Goal: Task Accomplishment & Management: Use online tool/utility

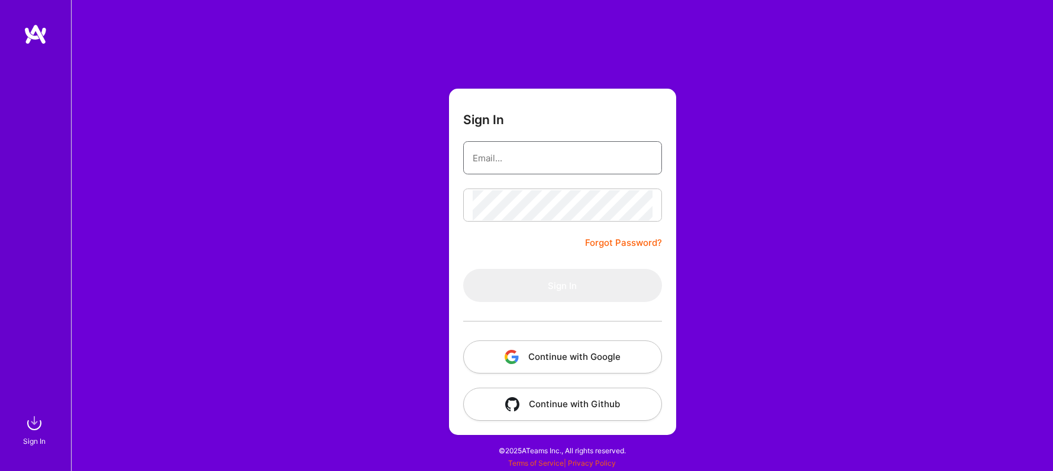
type input "[EMAIL_ADDRESS][DOMAIN_NAME]"
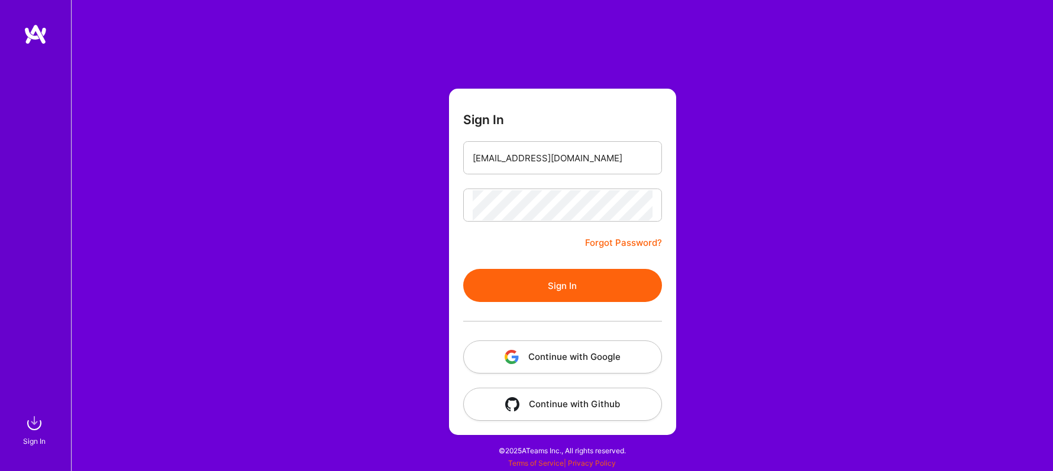
click at [530, 354] on button "Continue with Google" at bounding box center [562, 357] width 199 height 33
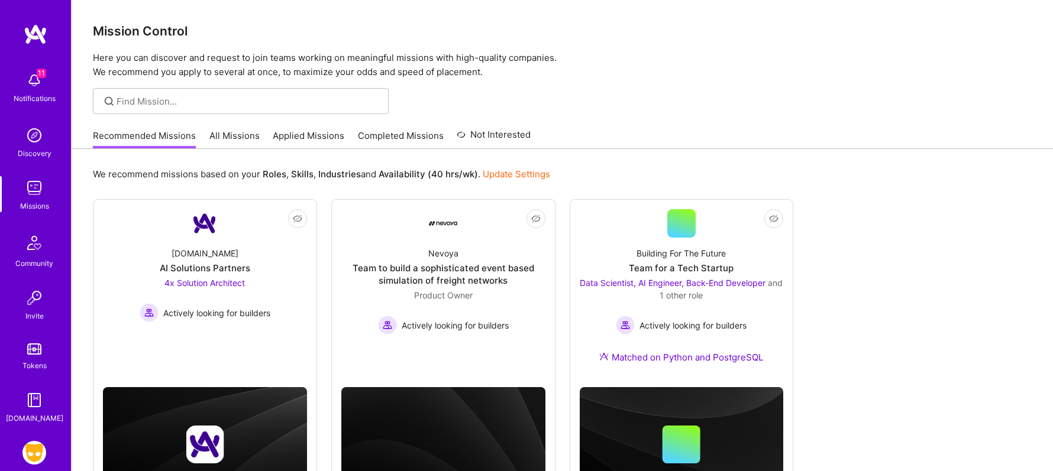
scroll to position [69, 0]
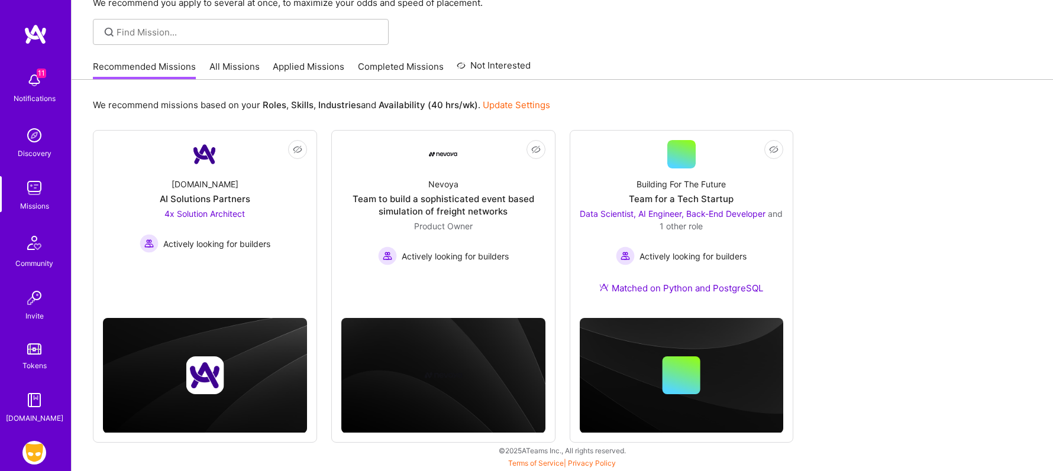
click at [34, 450] on img at bounding box center [34, 453] width 24 height 24
